Goal: Check status: Check status

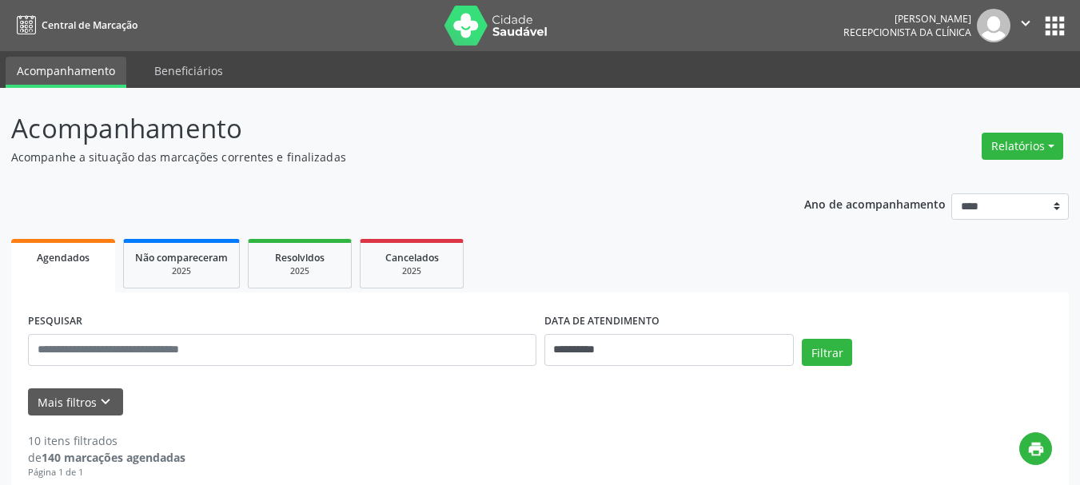
click at [72, 70] on link "Acompanhamento" at bounding box center [66, 72] width 121 height 31
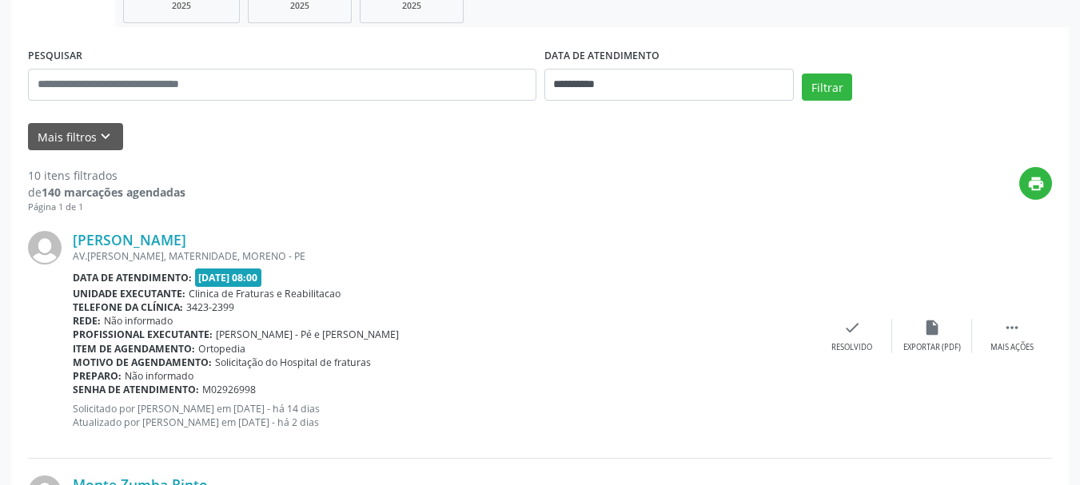
scroll to position [320, 0]
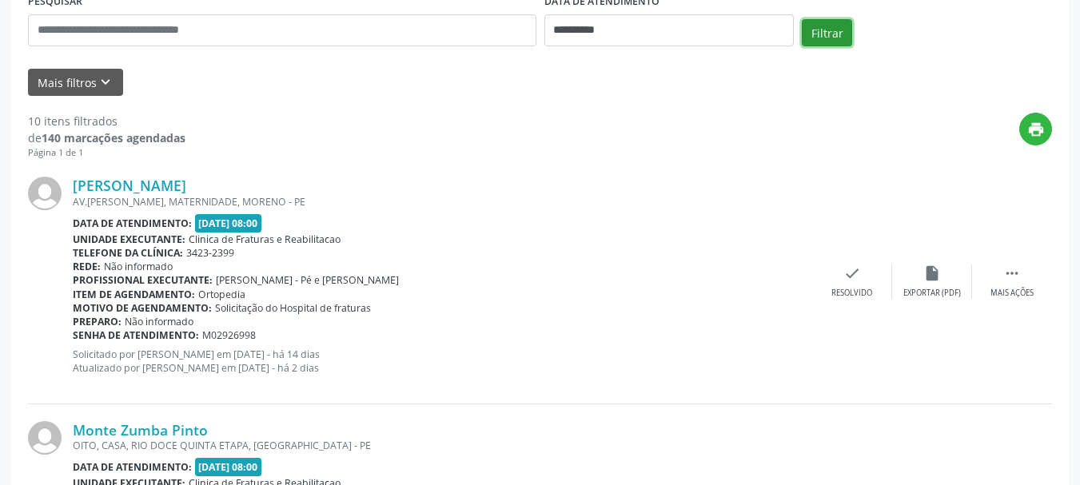
drag, startPoint x: 826, startPoint y: 30, endPoint x: 818, endPoint y: 27, distance: 8.3
click at [825, 30] on button "Filtrar" at bounding box center [827, 32] width 50 height 27
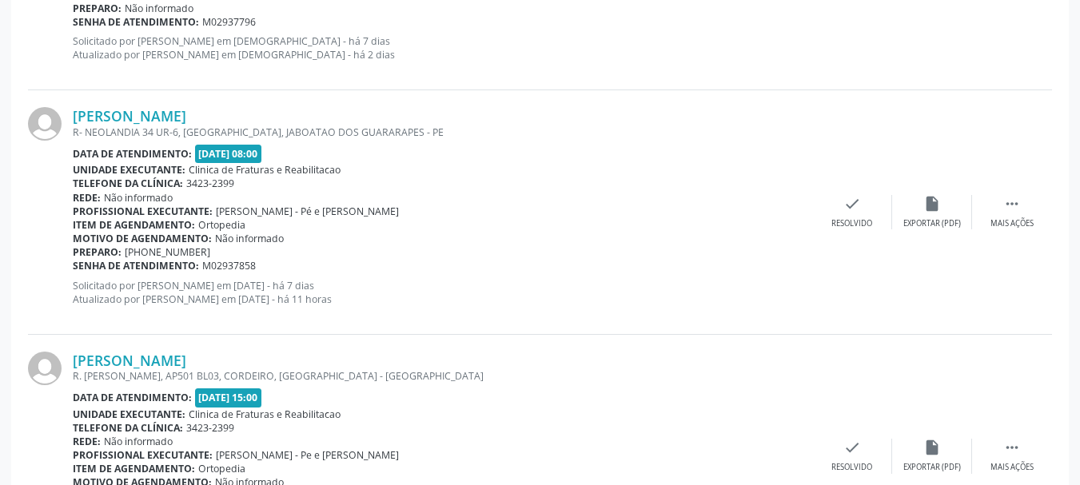
scroll to position [2303, 0]
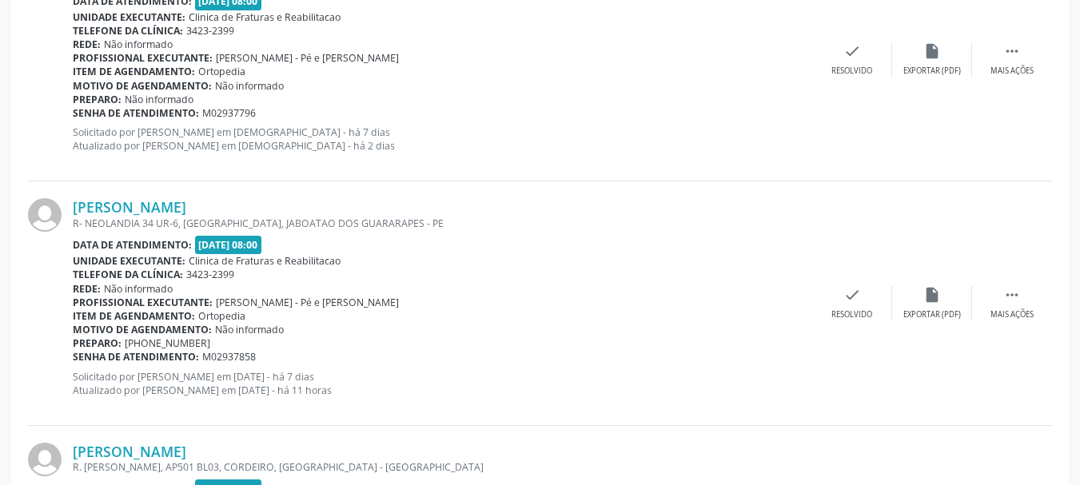
drag, startPoint x: 613, startPoint y: 281, endPoint x: 586, endPoint y: 283, distance: 27.2
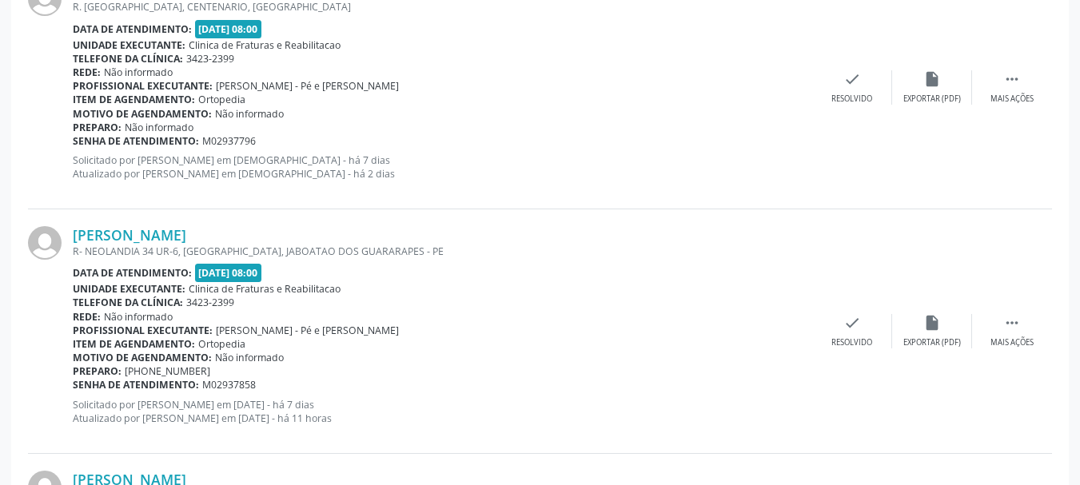
click at [583, 285] on div "Unidade executante: Clinica de Fraturas e Reabilitacao" at bounding box center [442, 289] width 739 height 14
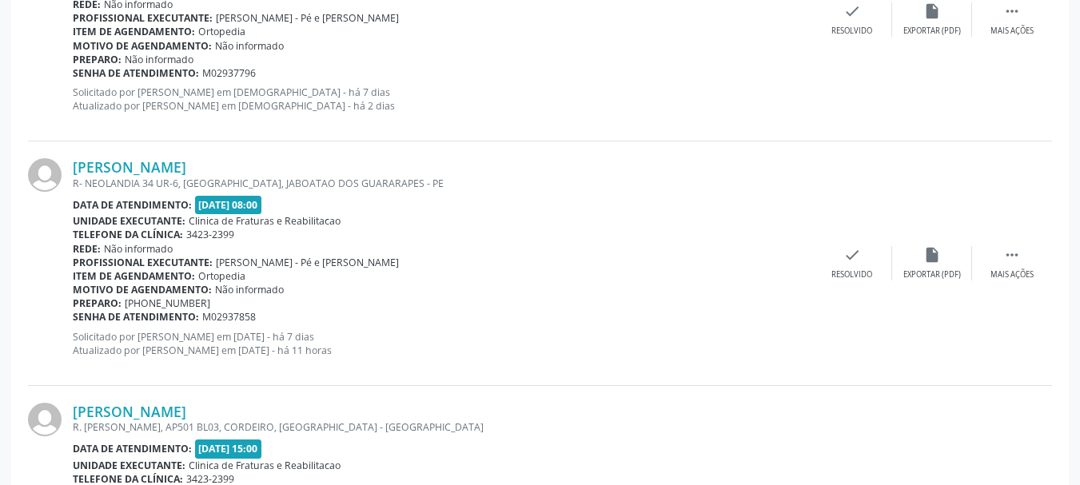
scroll to position [2303, 0]
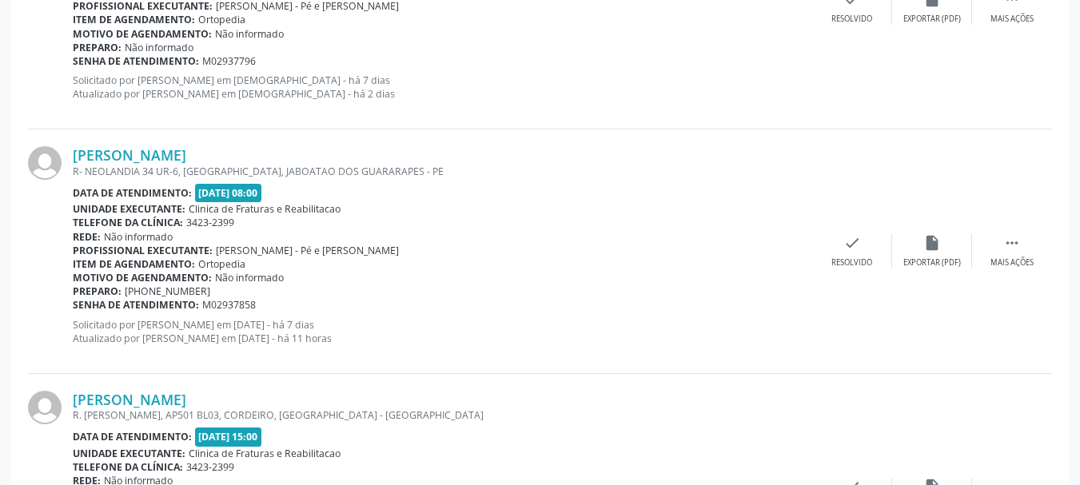
drag, startPoint x: 257, startPoint y: 304, endPoint x: 203, endPoint y: 304, distance: 54.4
click at [203, 304] on div "Senha de atendimento: M02937858" at bounding box center [442, 305] width 739 height 14
copy span "M02937858"
click at [451, 220] on div "Telefone da clínica: 3423-2399" at bounding box center [442, 223] width 739 height 14
drag, startPoint x: 260, startPoint y: 304, endPoint x: 319, endPoint y: 311, distance: 59.6
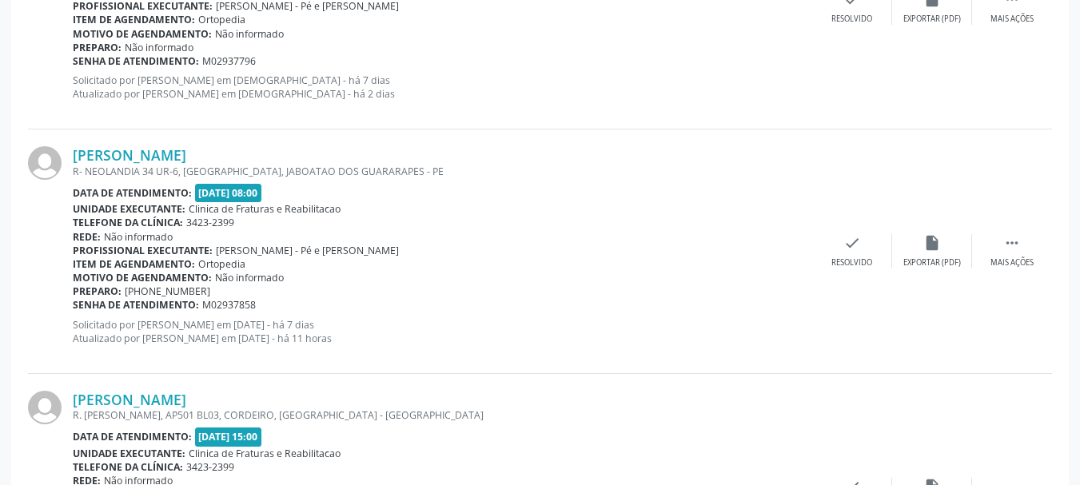
click at [211, 308] on div "Senha de atendimento: M02937858" at bounding box center [442, 305] width 739 height 14
click at [285, 301] on div "Senha de atendimento: M02937858" at bounding box center [442, 305] width 739 height 14
drag, startPoint x: 261, startPoint y: 300, endPoint x: 204, endPoint y: 301, distance: 56.8
click at [204, 301] on div "Senha de atendimento: M02937858" at bounding box center [442, 305] width 739 height 14
copy span "M02937858"
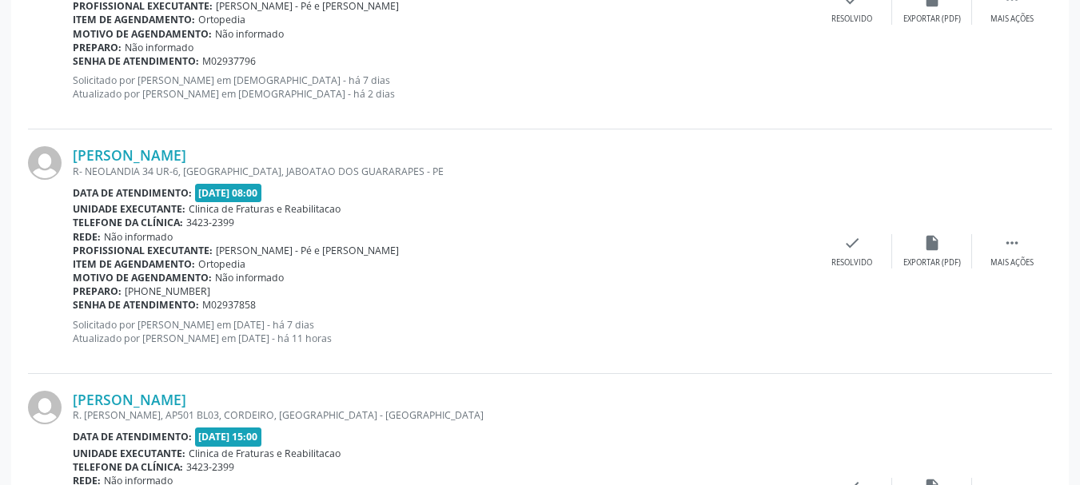
click at [329, 308] on div "Senha de atendimento: M02937858" at bounding box center [442, 305] width 739 height 14
